Goal: Obtain resource: Download file/media

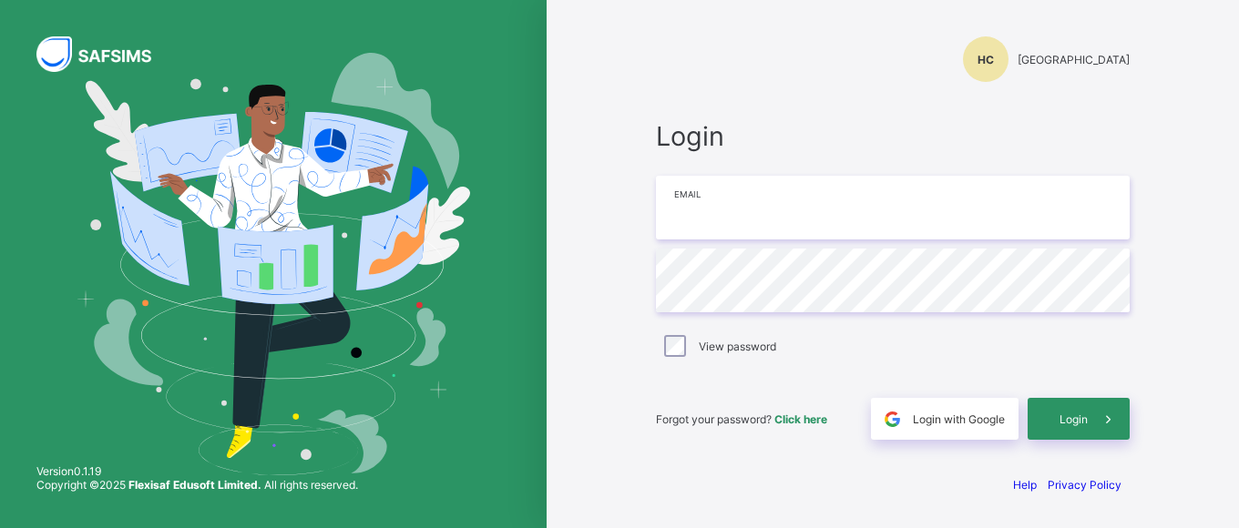
click at [799, 229] on input "email" at bounding box center [893, 208] width 474 height 64
type input "**********"
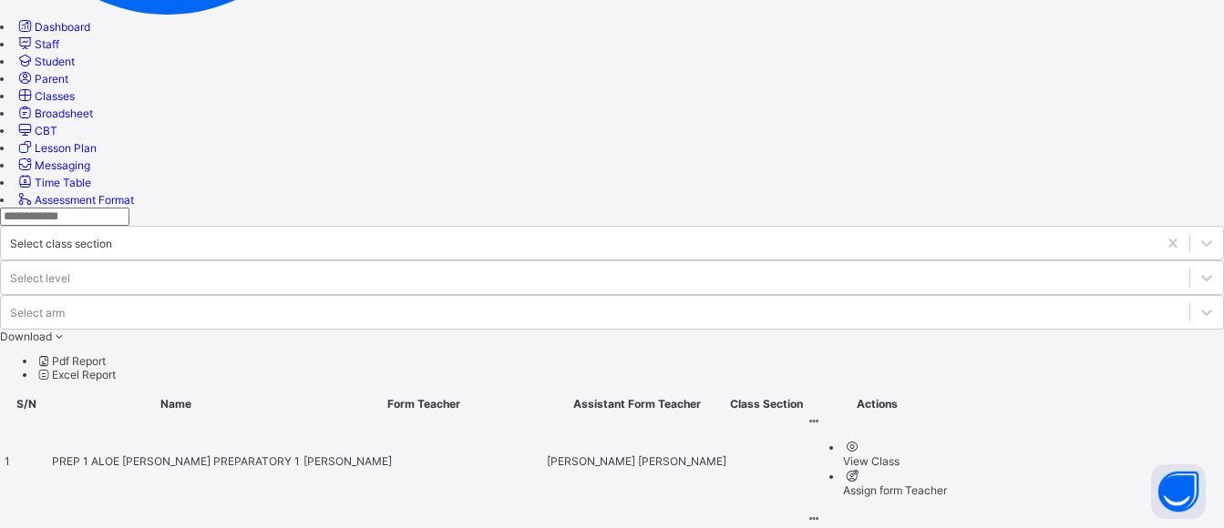
scroll to position [456, 0]
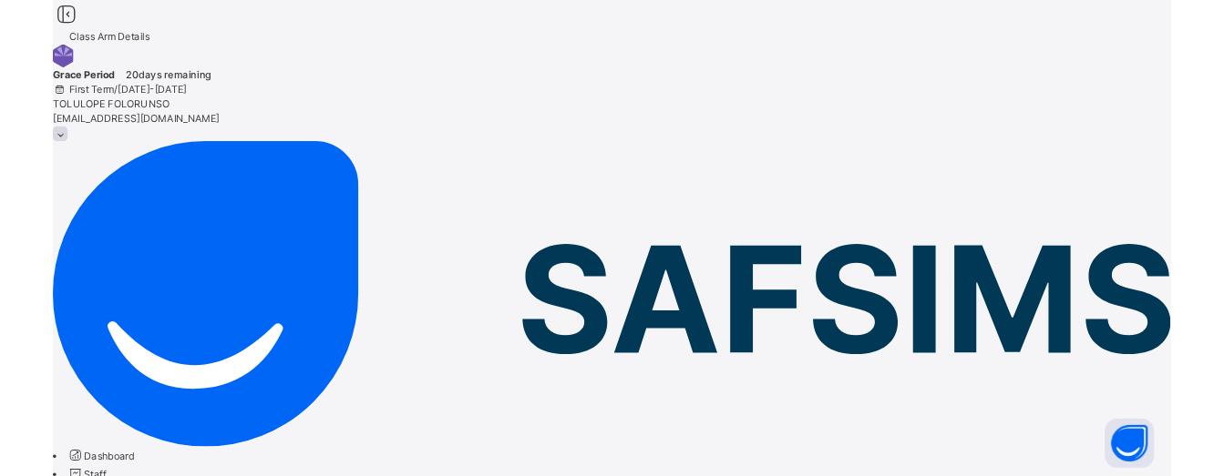
scroll to position [182, 0]
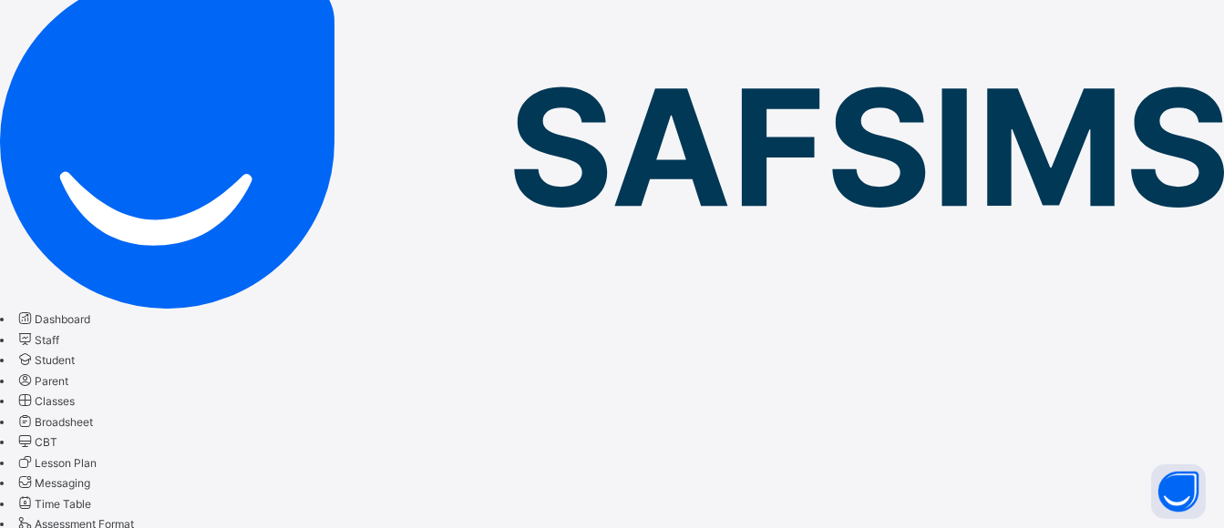
drag, startPoint x: 1066, startPoint y: 320, endPoint x: 863, endPoint y: 265, distance: 210.4
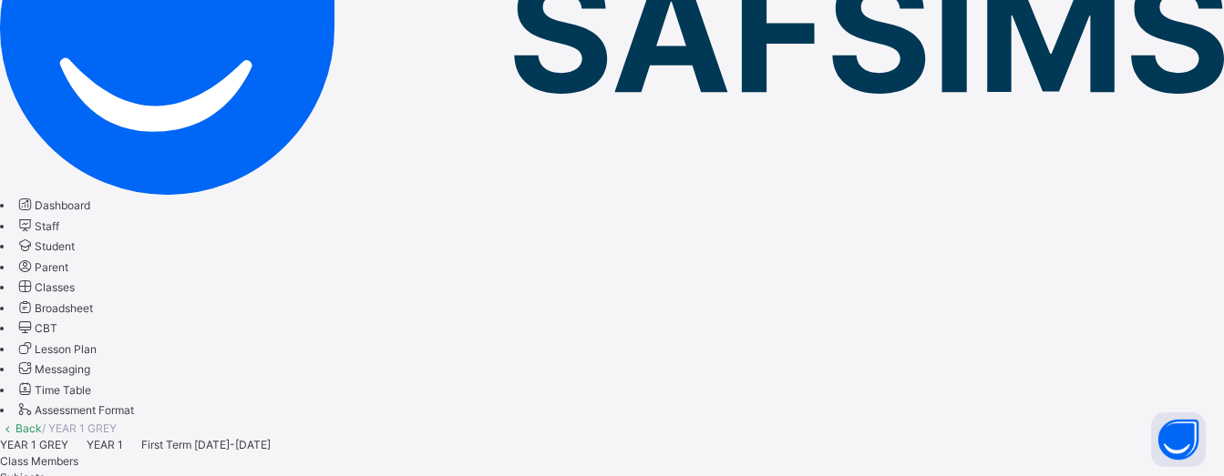
scroll to position [109, 0]
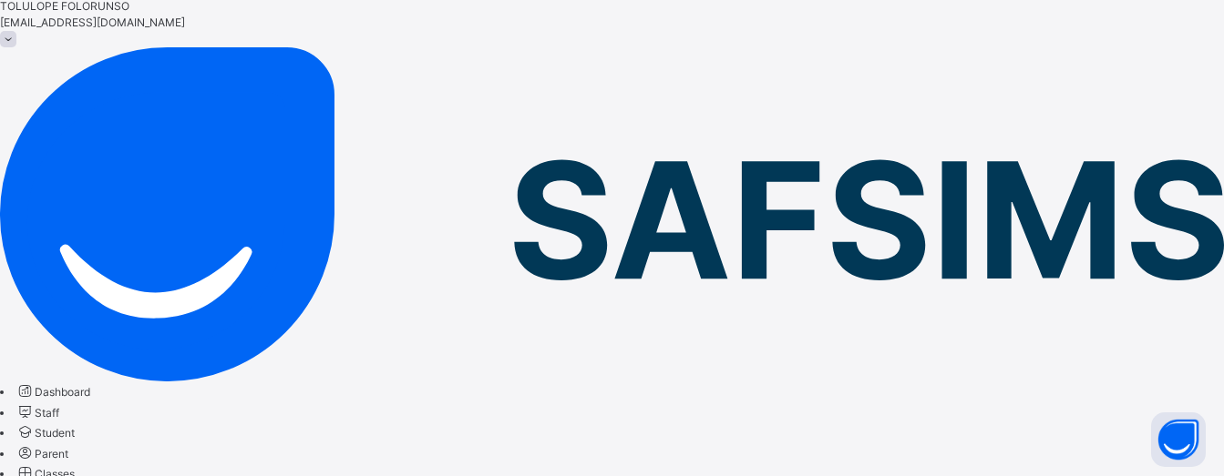
drag, startPoint x: 1076, startPoint y: 391, endPoint x: 623, endPoint y: 262, distance: 470.7
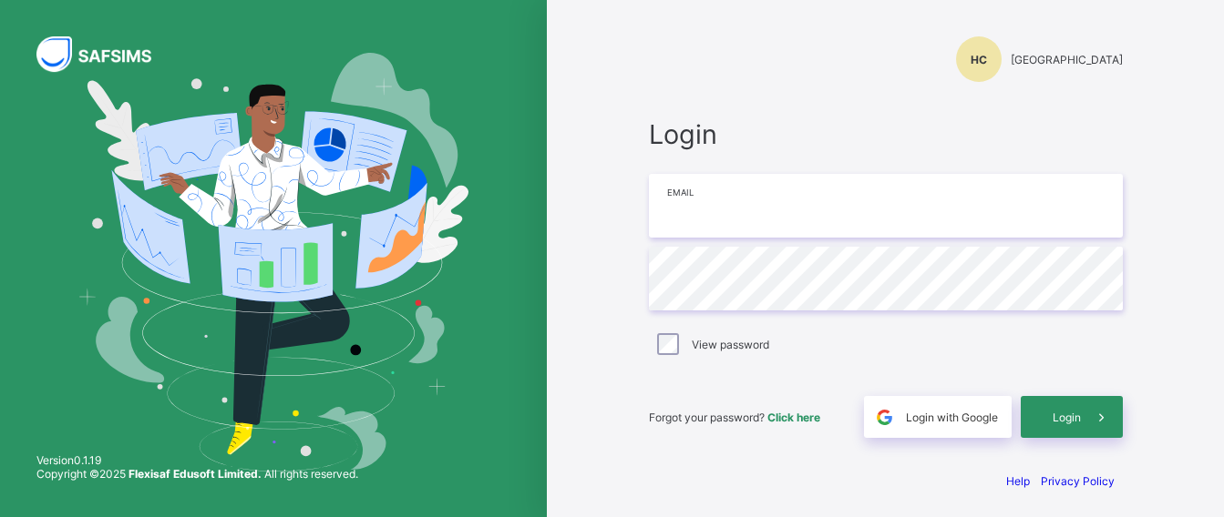
click at [842, 222] on input "email" at bounding box center [886, 206] width 474 height 64
type input "**********"
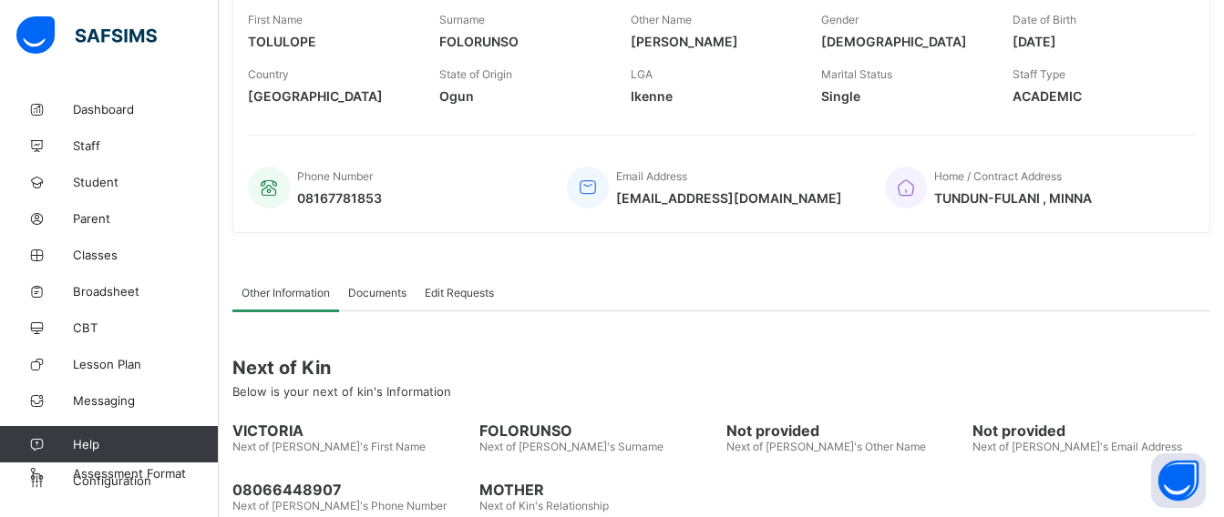
scroll to position [364, 0]
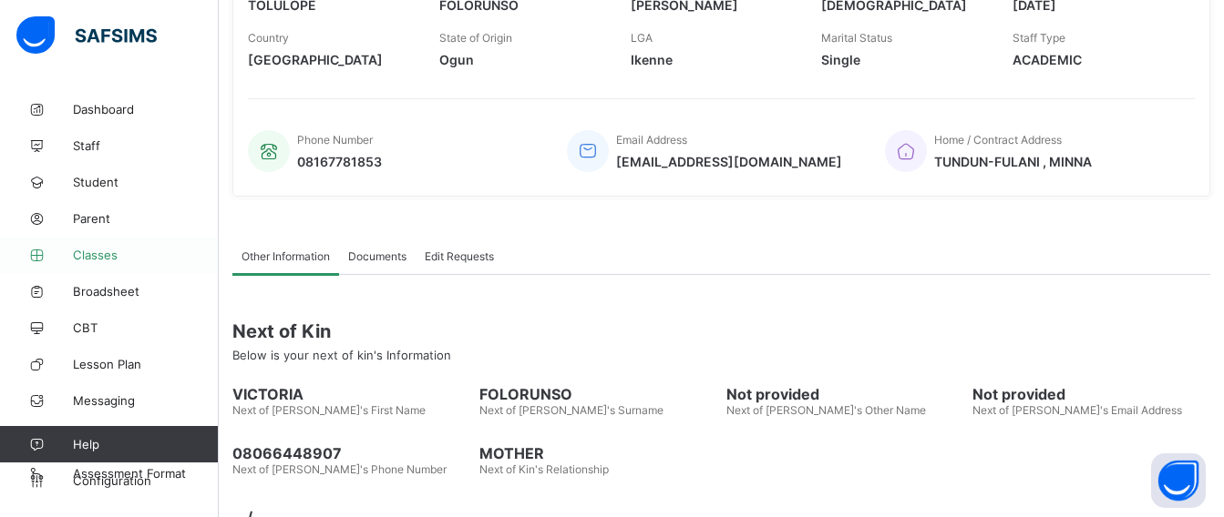
click at [137, 266] on link "Classes" at bounding box center [109, 255] width 219 height 36
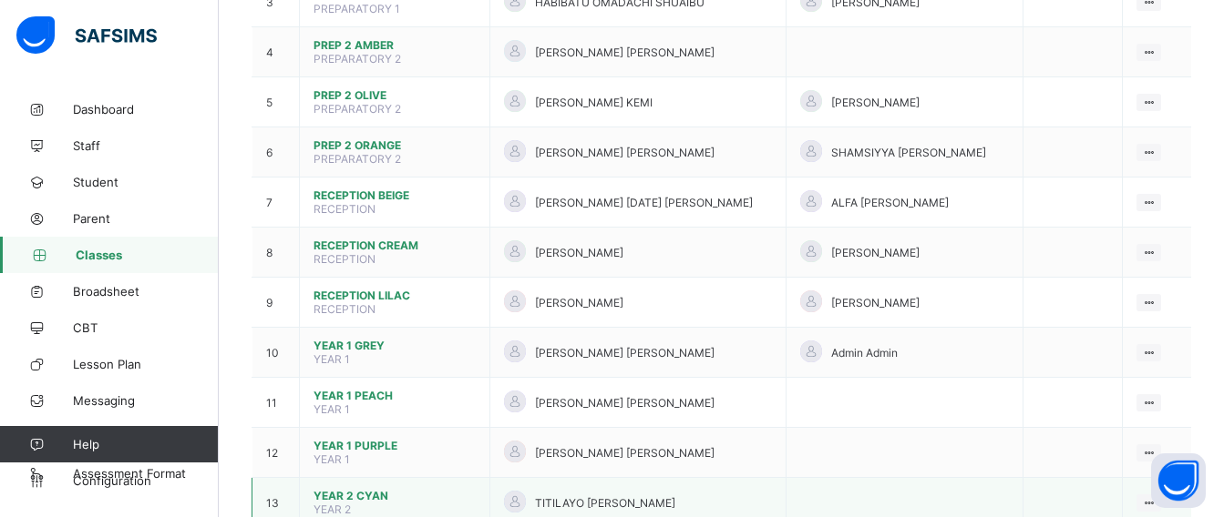
scroll to position [638, 0]
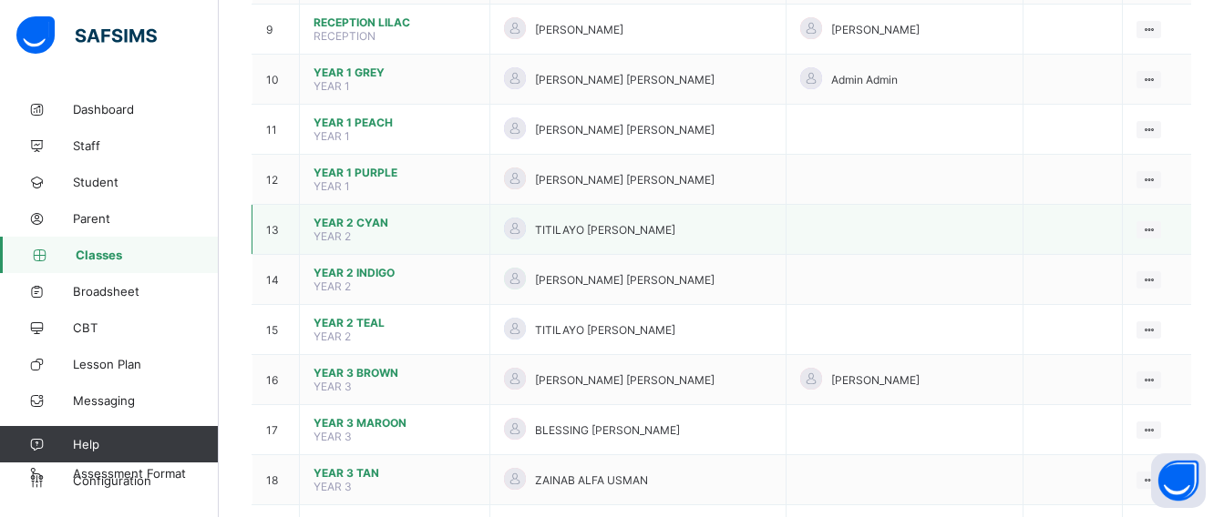
click at [362, 216] on span "YEAR 2 CYAN" at bounding box center [394, 223] width 162 height 14
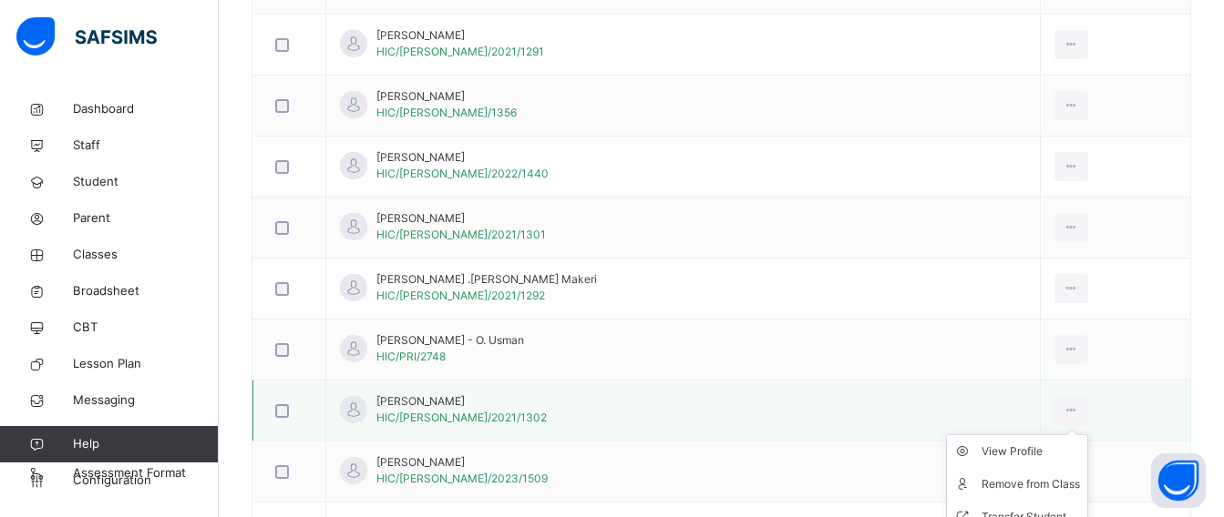
scroll to position [1275, 0]
